Goal: Task Accomplishment & Management: Complete application form

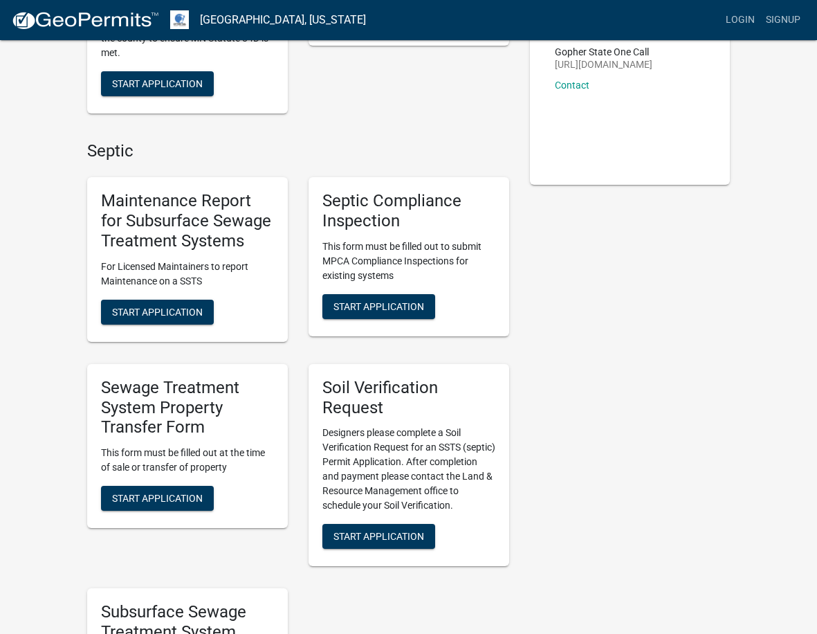
scroll to position [277, 0]
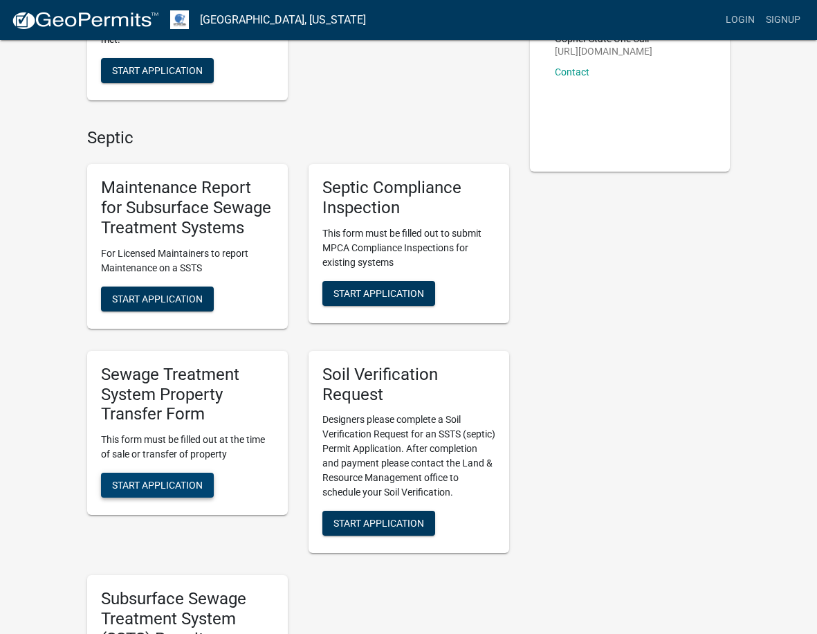
click at [125, 490] on span "Start Application" at bounding box center [157, 484] width 91 height 11
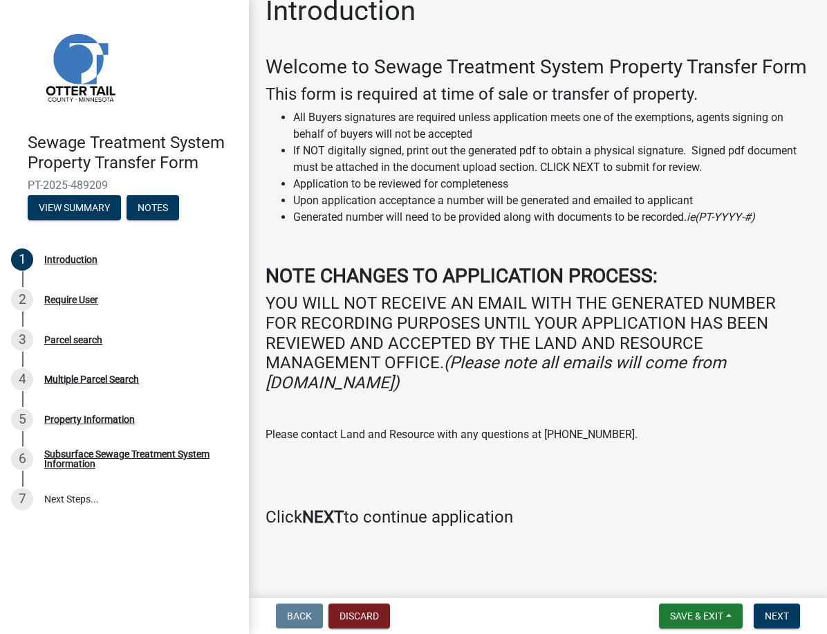
scroll to position [45, 0]
click at [324, 520] on strong "NEXT" at bounding box center [323, 516] width 42 height 19
click at [329, 520] on strong "NEXT" at bounding box center [323, 516] width 42 height 19
click at [70, 296] on div "Require User" at bounding box center [71, 300] width 54 height 10
click at [75, 339] on div "Parcel search" at bounding box center [73, 340] width 58 height 10
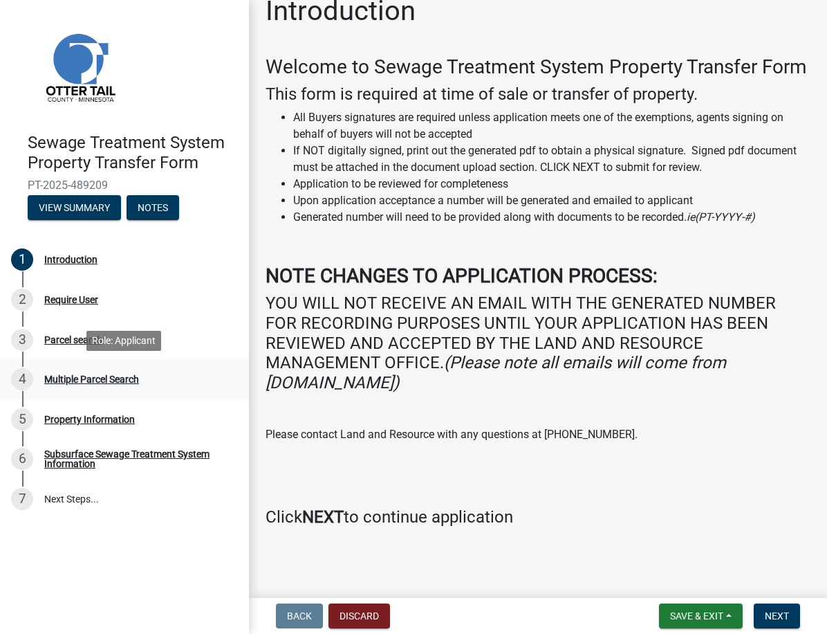
click at [76, 380] on div "Multiple Parcel Search" at bounding box center [91, 379] width 95 height 10
click at [76, 420] on div "Property Information" at bounding box center [89, 419] width 91 height 10
click at [77, 451] on div "Subsurface Sewage Treatment System Information" at bounding box center [135, 458] width 183 height 19
click at [70, 461] on div "Subsurface Sewage Treatment System Information" at bounding box center [135, 458] width 183 height 19
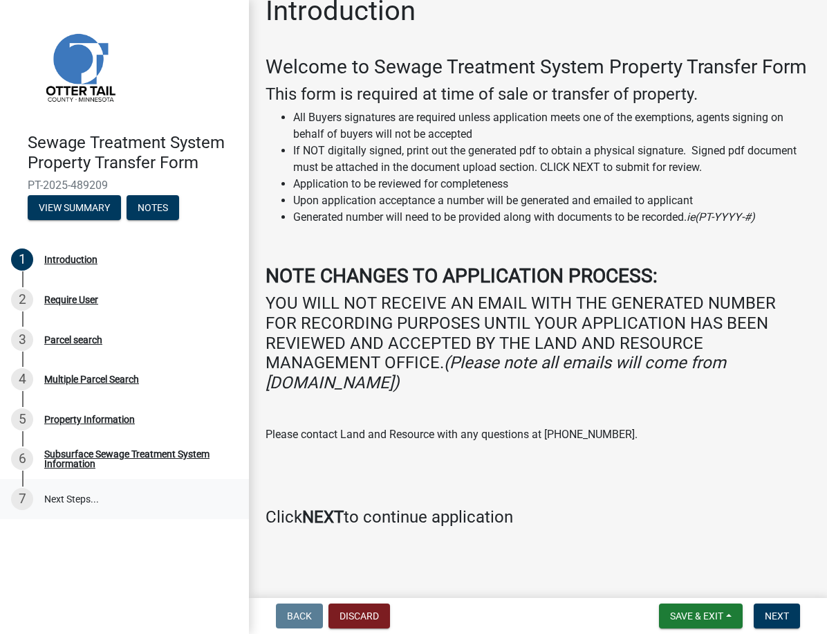
drag, startPoint x: 70, startPoint y: 461, endPoint x: 69, endPoint y: 495, distance: 34.6
click at [69, 495] on link "7 Next Steps..." at bounding box center [124, 499] width 249 height 40
click at [89, 212] on button "View Summary" at bounding box center [74, 207] width 93 height 25
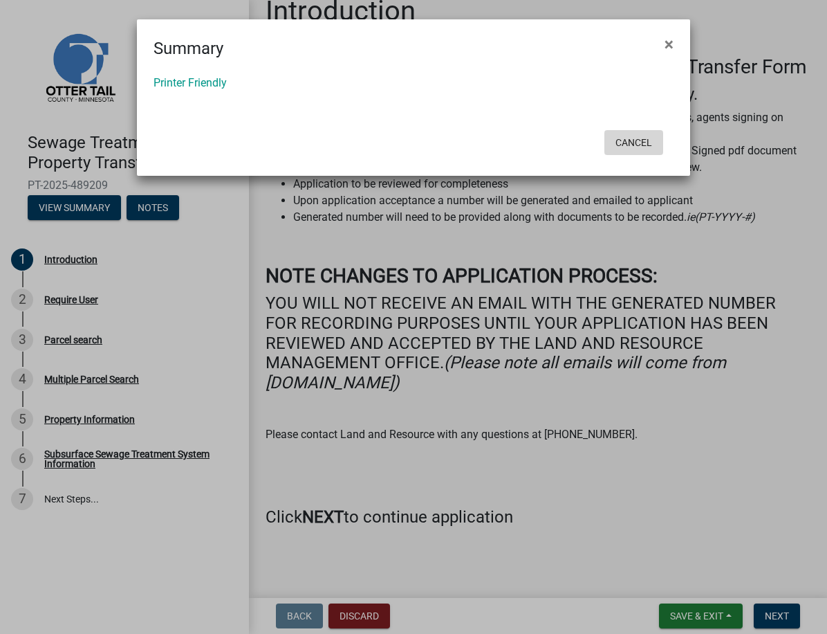
click at [652, 144] on button "Cancel" at bounding box center [634, 142] width 59 height 25
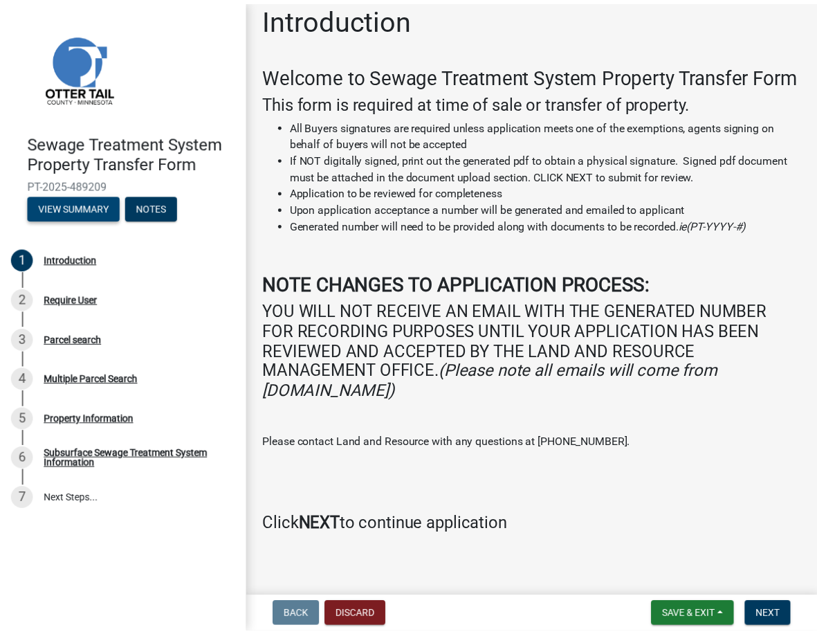
scroll to position [0, 0]
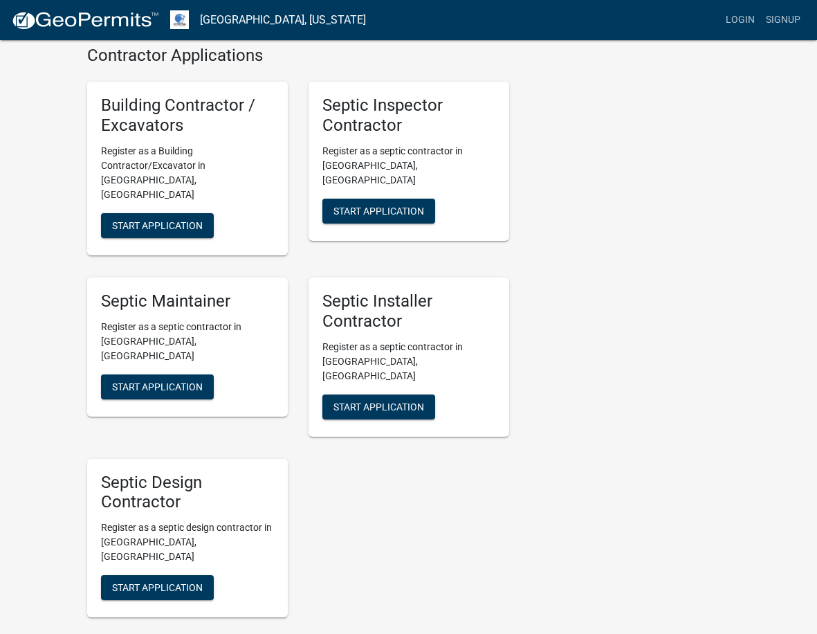
scroll to position [2313, 0]
